Goal: Information Seeking & Learning: Learn about a topic

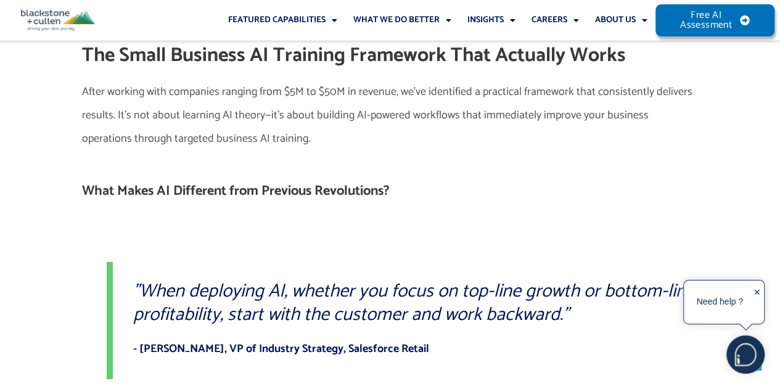
scroll to position [1911, 0]
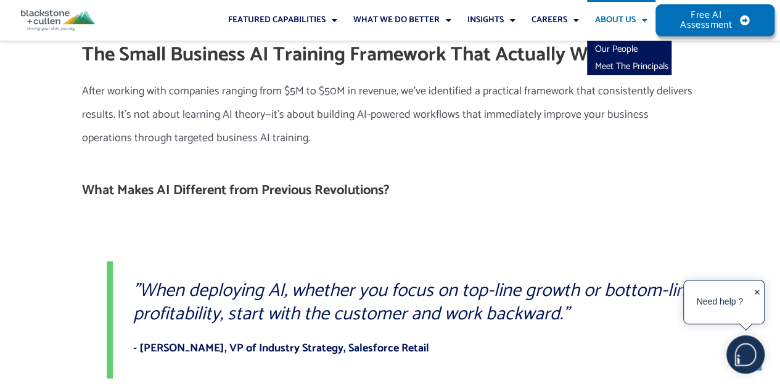
click at [612, 27] on link "About Us" at bounding box center [621, 20] width 68 height 41
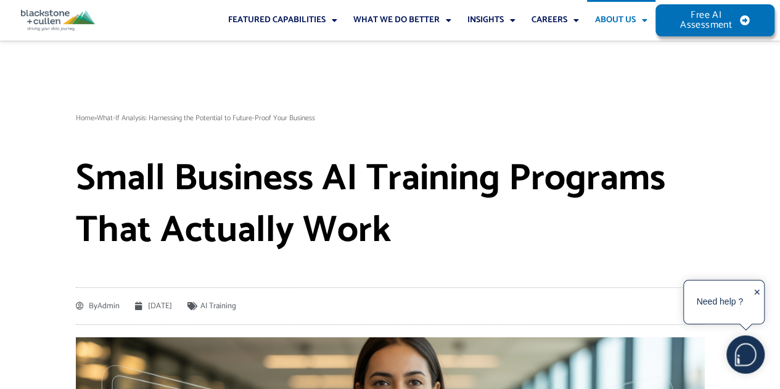
click at [636, 18] on span "Menu" at bounding box center [642, 20] width 12 height 21
click at [614, 46] on link "Our People" at bounding box center [629, 49] width 84 height 17
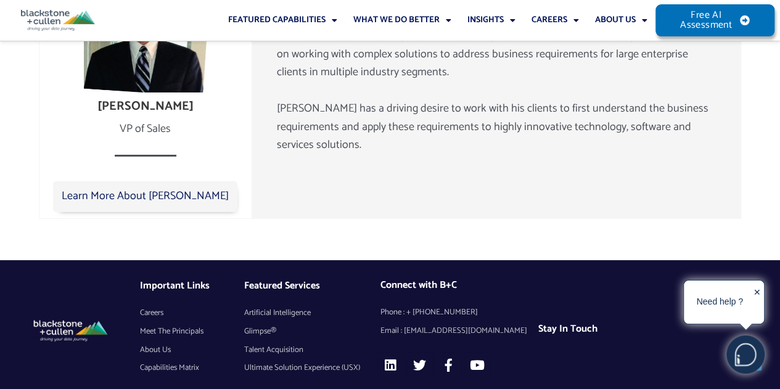
scroll to position [2222, 0]
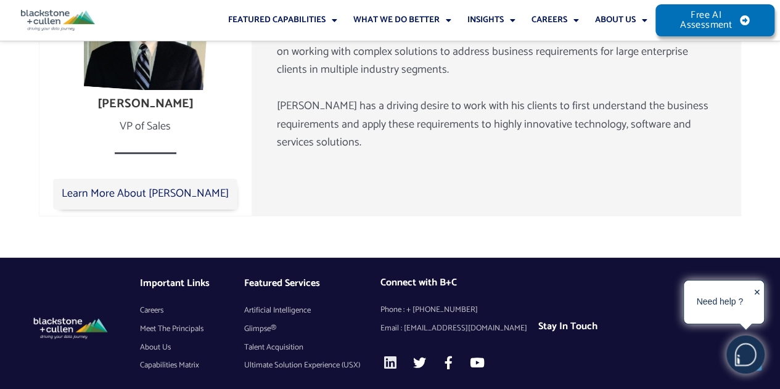
click at [386, 356] on icon at bounding box center [390, 363] width 14 height 14
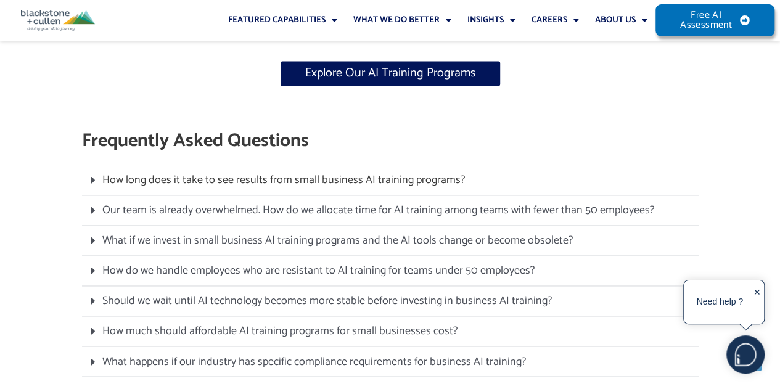
scroll to position [5502, 0]
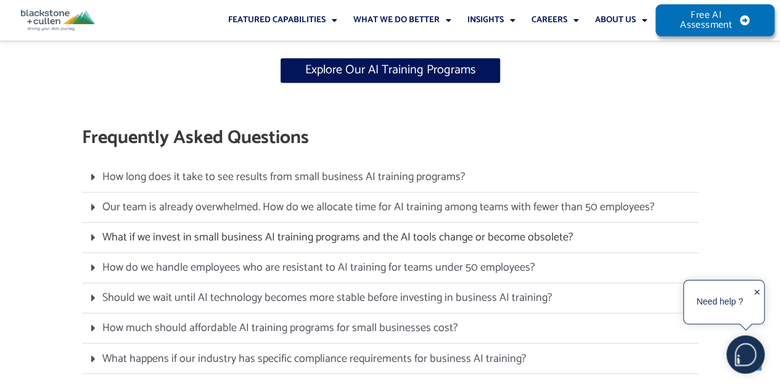
click at [350, 228] on link "What if we invest in small business AI training programs and the AI tools chang…" at bounding box center [337, 237] width 470 height 18
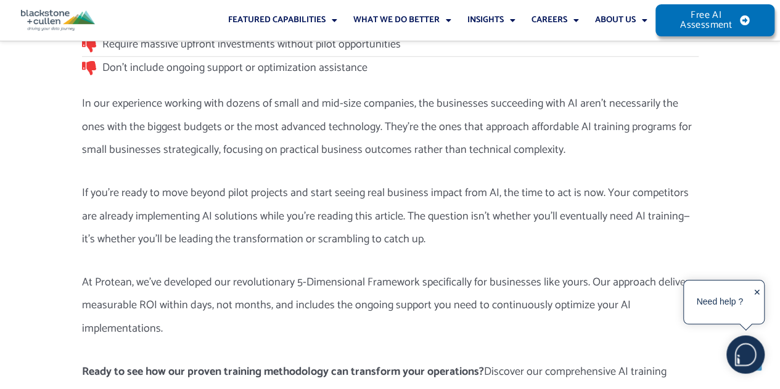
scroll to position [5119, 0]
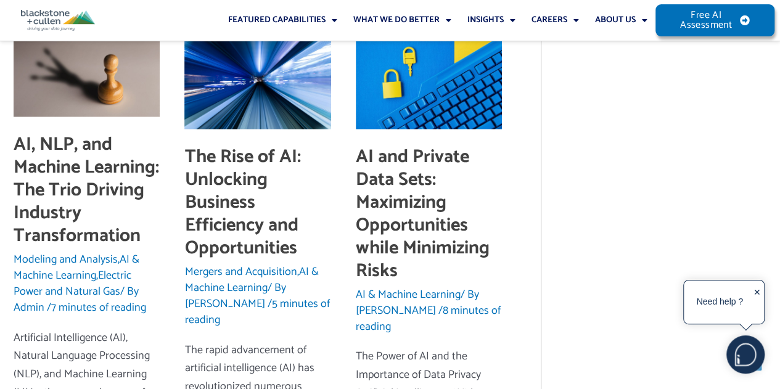
scroll to position [3368, 0]
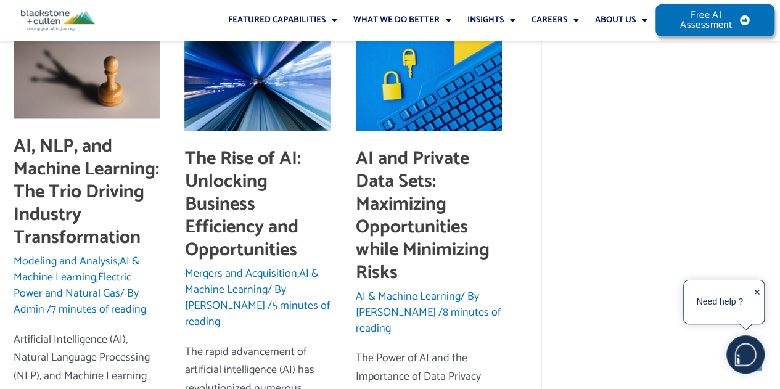
click at [236, 145] on link "The Rise of AI: Unlocking Business Efficiency and Opportunities" at bounding box center [242, 203] width 116 height 121
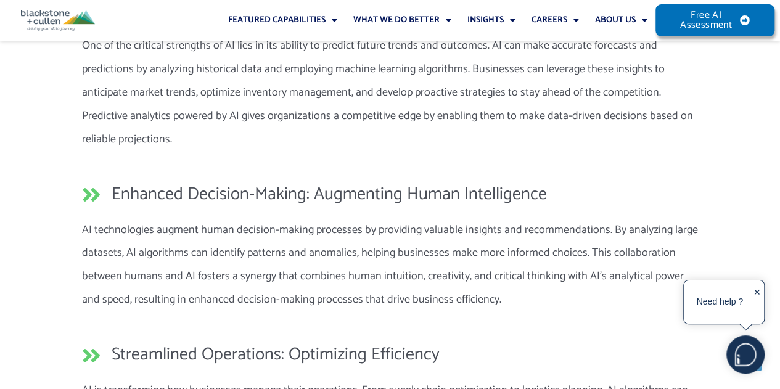
scroll to position [1401, 0]
